Goal: Task Accomplishment & Management: Use online tool/utility

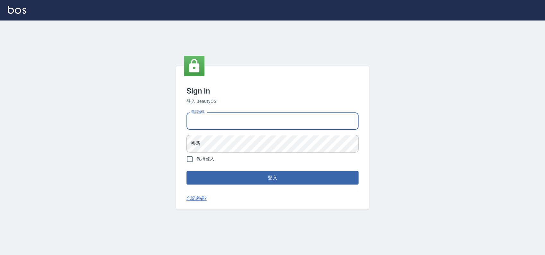
click at [227, 115] on input "電話號碼" at bounding box center [272, 121] width 172 height 17
type input "0900000991"
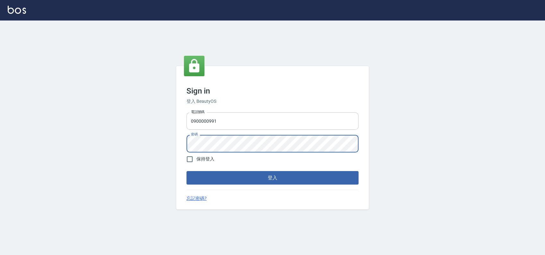
click at [186, 171] on button "登入" at bounding box center [272, 177] width 172 height 13
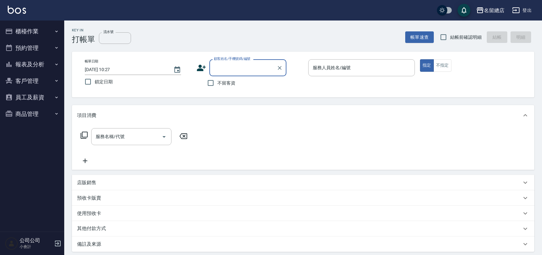
click at [51, 50] on button "預約管理" at bounding box center [32, 48] width 59 height 17
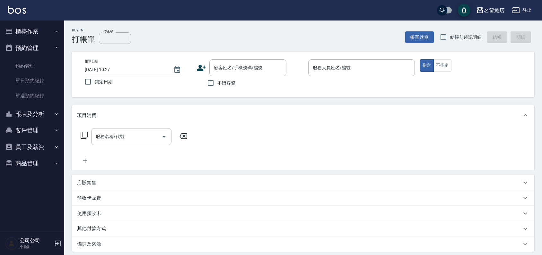
click at [36, 33] on button "櫃檯作業" at bounding box center [32, 31] width 59 height 17
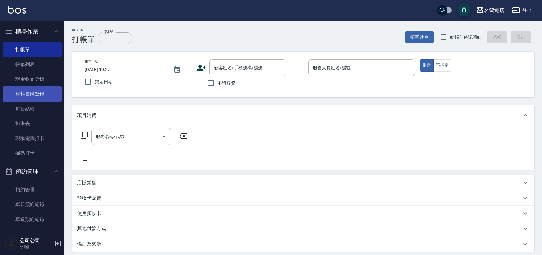
click at [29, 92] on link "材料自購登錄" at bounding box center [32, 94] width 59 height 15
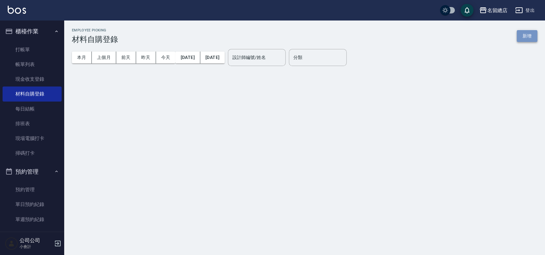
click at [534, 38] on button "新增" at bounding box center [527, 36] width 21 height 12
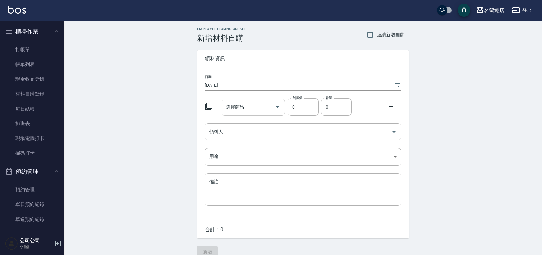
click at [249, 103] on input "選擇商品" at bounding box center [248, 107] width 48 height 11
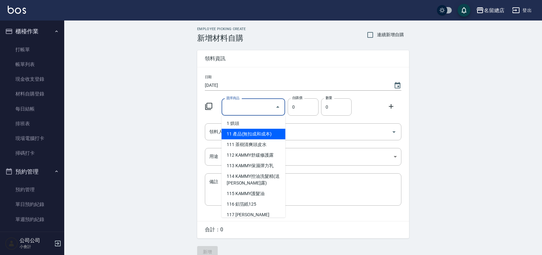
click at [245, 103] on input "選擇商品" at bounding box center [248, 107] width 48 height 11
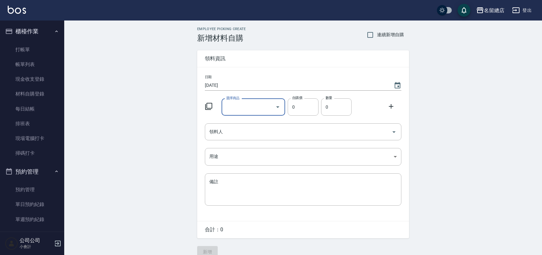
click at [251, 107] on input "選擇商品" at bounding box center [248, 107] width 48 height 11
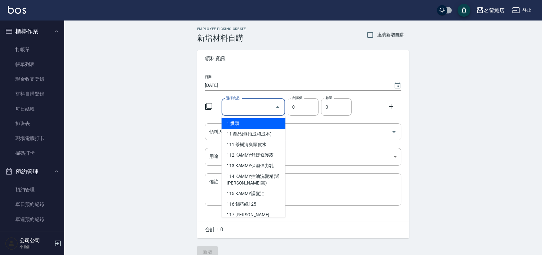
click at [252, 107] on input "選擇商品" at bounding box center [248, 107] width 48 height 11
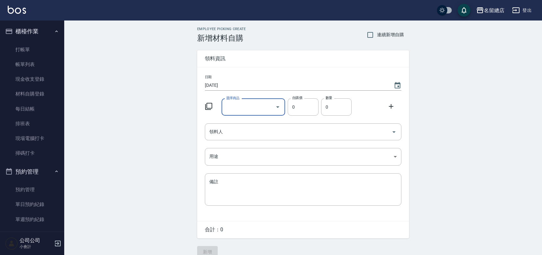
click at [252, 107] on input "選擇商品" at bounding box center [248, 107] width 48 height 11
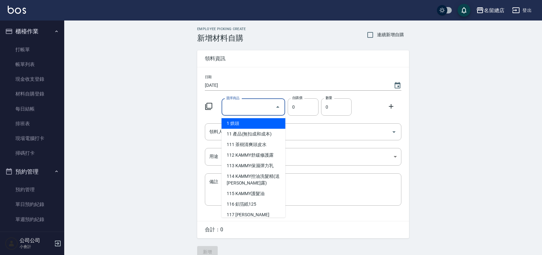
drag, startPoint x: 253, startPoint y: 106, endPoint x: 249, endPoint y: 108, distance: 3.9
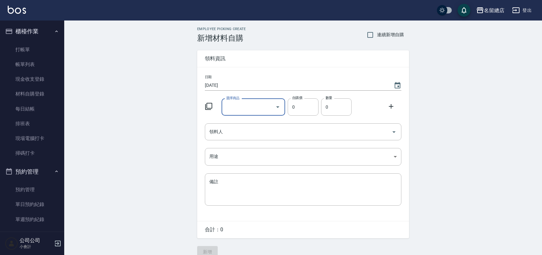
click at [246, 108] on input "選擇商品" at bounding box center [248, 107] width 48 height 11
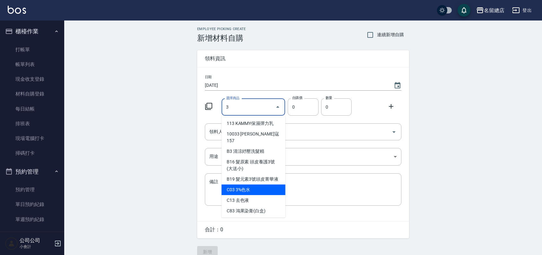
click at [242, 187] on li "C03 3%色水" at bounding box center [253, 190] width 64 height 11
type input "3%色水"
type input "105"
type input "1"
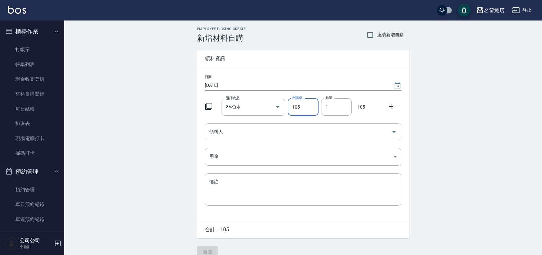
click at [326, 130] on input "領料人" at bounding box center [298, 131] width 181 height 11
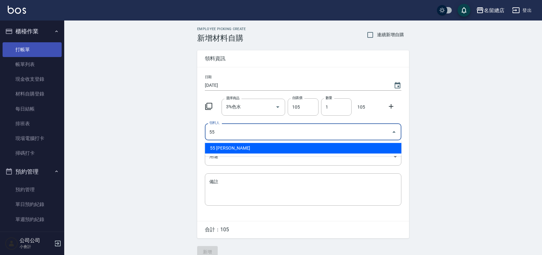
type input "55"
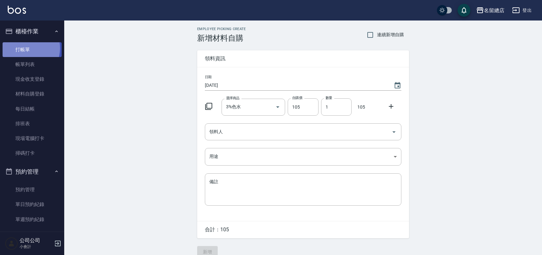
click at [24, 48] on link "打帳單" at bounding box center [32, 49] width 59 height 15
